Goal: Information Seeking & Learning: Learn about a topic

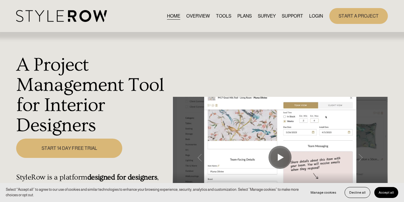
click at [315, 16] on link "LOGIN" at bounding box center [316, 16] width 14 height 8
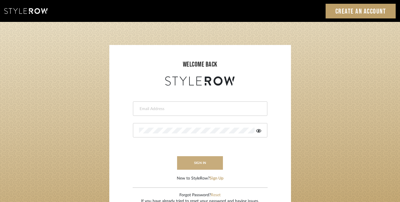
type input "[PERSON_NAME][EMAIL_ADDRESS][DOMAIN_NAME]"
click at [212, 165] on button "sign in" at bounding box center [200, 163] width 46 height 14
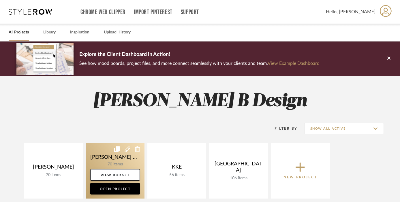
click at [123, 159] on link at bounding box center [115, 171] width 59 height 56
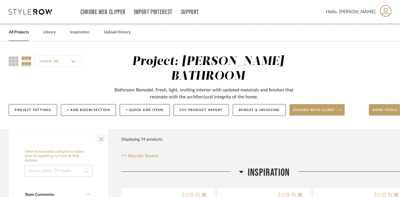
click at [102, 131] on span "button" at bounding box center [101, 138] width 14 height 14
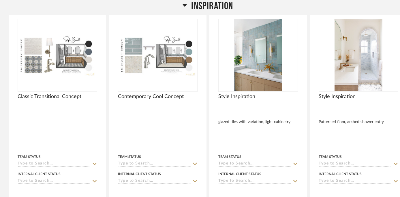
scroll to position [183, 0]
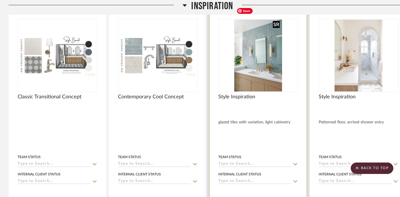
click at [271, 56] on img "0" at bounding box center [258, 56] width 48 height 72
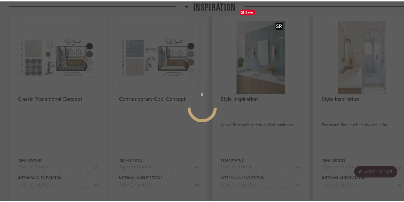
scroll to position [0, 0]
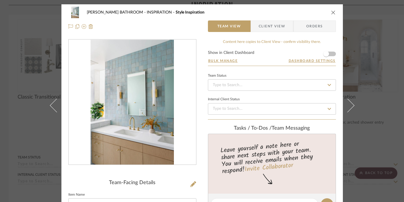
click at [333, 11] on icon "close" at bounding box center [333, 12] width 5 height 5
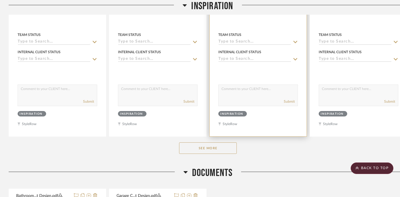
scroll to position [357, 0]
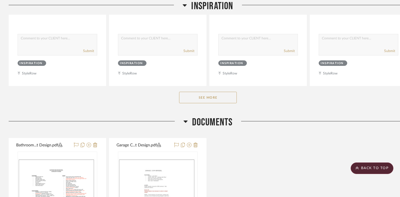
click at [227, 92] on button "See More" at bounding box center [208, 98] width 58 height 12
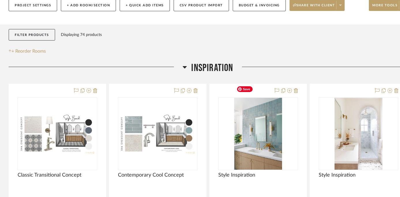
scroll to position [103, 0]
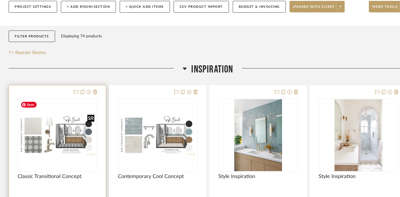
click at [30, 128] on img "0" at bounding box center [57, 136] width 78 height 44
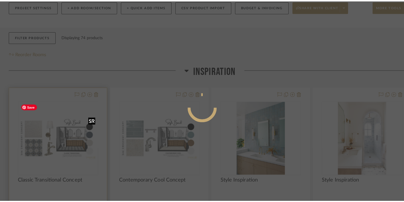
scroll to position [0, 0]
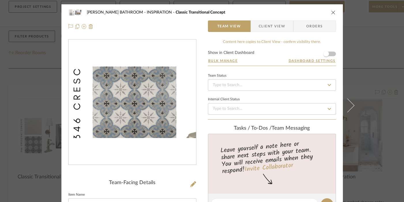
click at [90, 117] on img "0" at bounding box center [132, 103] width 127 height 72
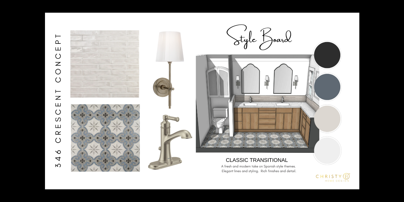
click at [115, 138] on img at bounding box center [202, 101] width 314 height 177
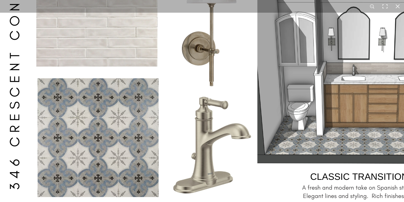
click at [131, 148] on img at bounding box center [268, 72] width 553 height 311
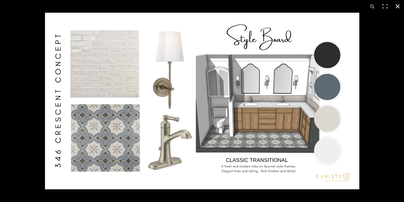
click at [398, 5] on button at bounding box center [397, 6] width 13 height 13
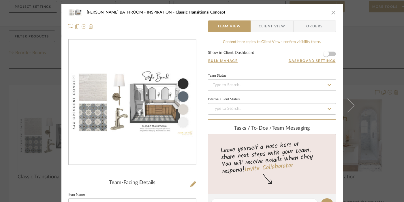
click at [332, 14] on icon "close" at bounding box center [333, 12] width 5 height 5
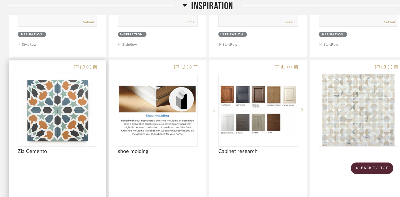
scroll to position [644, 0]
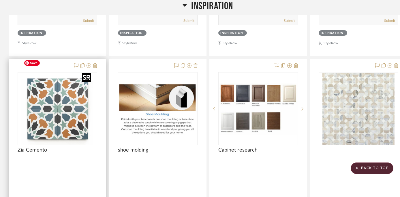
click at [0, 0] on img at bounding box center [0, 0] width 0 height 0
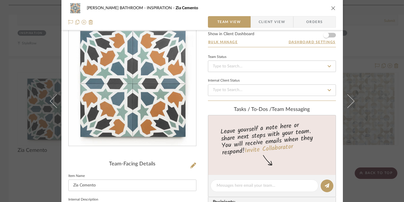
scroll to position [16, 0]
